Goal: Find specific page/section: Find specific page/section

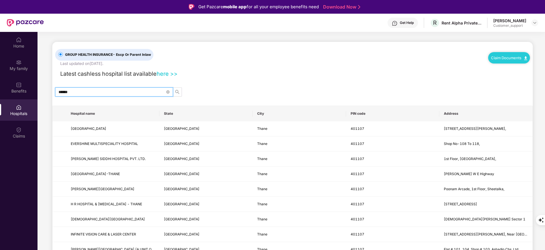
scroll to position [26, 0]
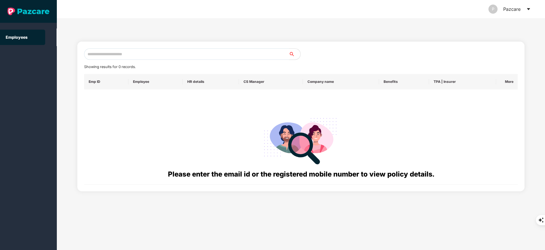
click at [106, 58] on input "text" at bounding box center [186, 53] width 205 height 11
paste input "**********"
type input "*"
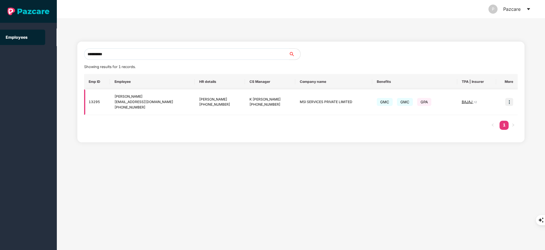
type input "**********"
click at [510, 100] on img at bounding box center [509, 102] width 8 height 8
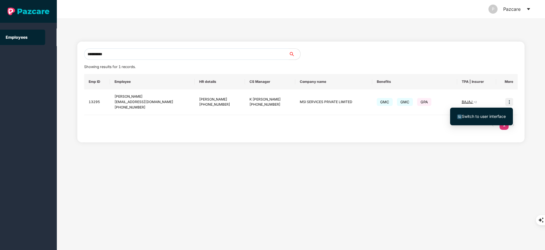
click at [477, 122] on ul "Switch to user interface" at bounding box center [481, 116] width 63 height 18
click at [485, 117] on span "Switch to user interface" at bounding box center [484, 116] width 44 height 5
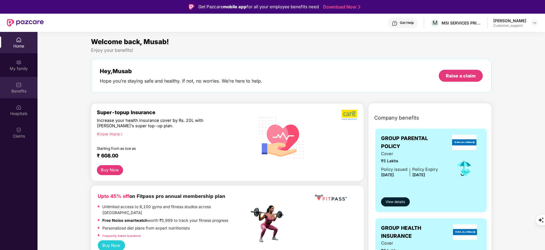
click at [22, 96] on div "Benefits" at bounding box center [19, 87] width 38 height 21
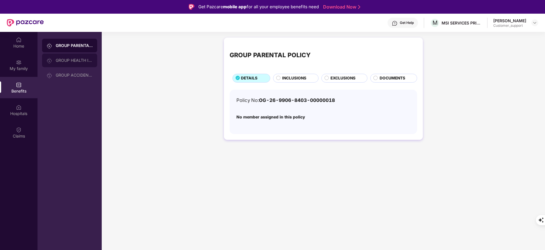
click at [54, 61] on div at bounding box center [51, 60] width 9 height 6
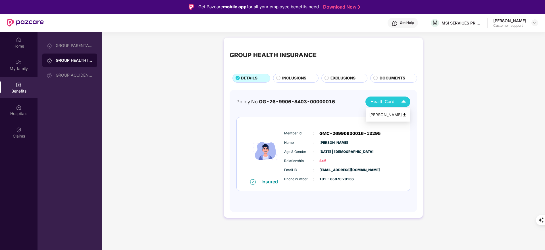
click at [406, 115] on img at bounding box center [404, 115] width 4 height 4
